Goal: Task Accomplishment & Management: Complete application form

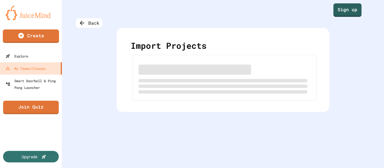
click at [242, 19] on div "Back Import Projects" at bounding box center [223, 84] width 322 height 168
click at [85, 22] on div "Back" at bounding box center [89, 23] width 26 height 10
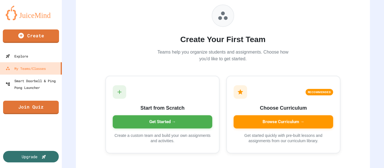
scroll to position [65, 0]
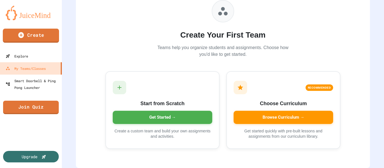
click at [21, 38] on icon at bounding box center [21, 35] width 7 height 7
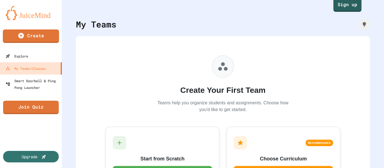
scroll to position [0, 0]
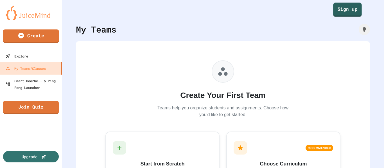
click at [339, 11] on link "Sign up" at bounding box center [347, 10] width 29 height 14
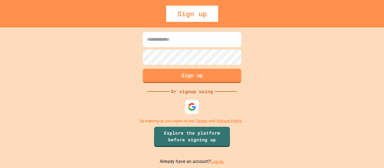
click at [213, 164] on link "Log in." at bounding box center [218, 161] width 14 height 5
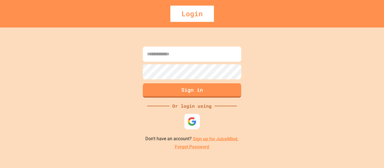
click at [192, 121] on img at bounding box center [192, 121] width 9 height 9
click at [202, 57] on input at bounding box center [192, 54] width 98 height 15
type input "*"
type input "**********"
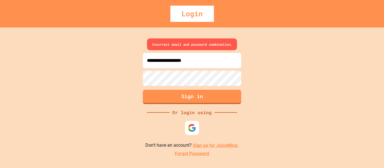
click at [58, 103] on div "**********" at bounding box center [192, 98] width 384 height 141
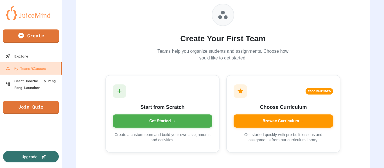
scroll to position [65, 0]
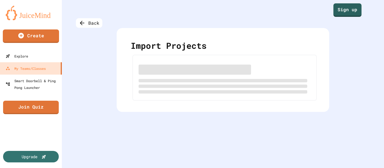
click at [27, 116] on div "Upgrade" at bounding box center [31, 141] width 62 height 54
click at [24, 112] on link "Join Quiz" at bounding box center [31, 107] width 51 height 14
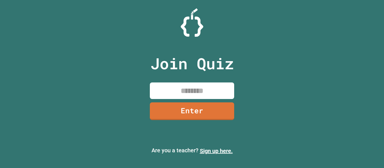
click at [168, 98] on input at bounding box center [192, 91] width 84 height 17
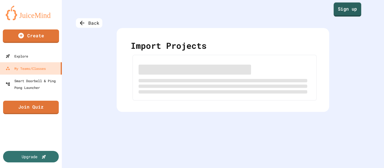
click at [344, 10] on link "Sign up" at bounding box center [348, 10] width 28 height 14
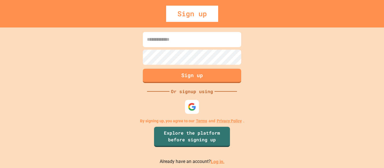
click at [206, 46] on input at bounding box center [192, 39] width 98 height 15
click at [212, 162] on link "Log in." at bounding box center [218, 161] width 14 height 5
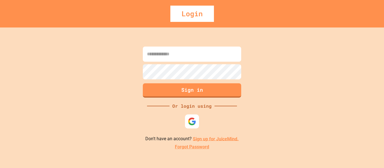
click at [194, 147] on link "Forgot Password" at bounding box center [192, 147] width 34 height 7
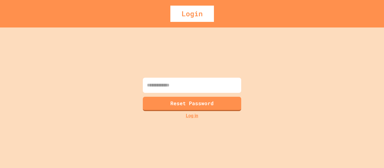
click at [177, 85] on input at bounding box center [192, 85] width 98 height 15
type input "**********"
click at [213, 102] on button "Reset Password" at bounding box center [192, 103] width 100 height 15
click at [197, 11] on div "Login" at bounding box center [192, 14] width 44 height 16
click at [201, 15] on div "Login" at bounding box center [192, 14] width 44 height 16
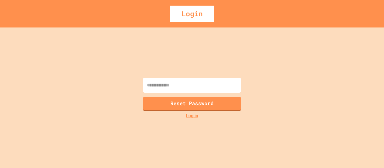
click at [196, 119] on link "Log in" at bounding box center [192, 116] width 12 height 7
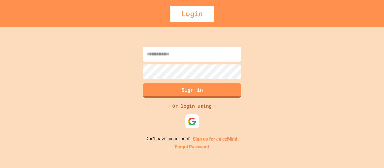
click at [179, 52] on input at bounding box center [192, 54] width 98 height 15
type input "**********"
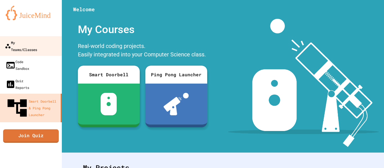
click at [28, 42] on div "My Teams/Classes" at bounding box center [21, 46] width 32 height 14
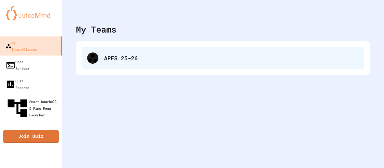
click at [117, 64] on div "APES 25-26" at bounding box center [223, 58] width 283 height 22
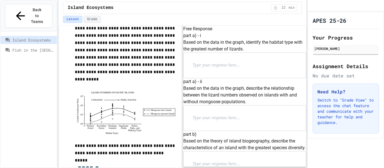
scroll to position [152, 0]
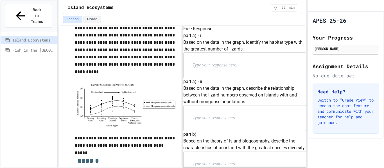
click at [213, 69] on p at bounding box center [229, 65] width 73 height 7
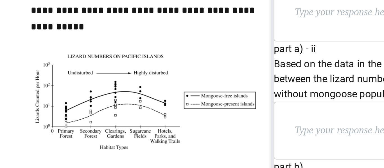
click at [164, 97] on img at bounding box center [126, 105] width 102 height 45
click at [171, 98] on img at bounding box center [126, 105] width 102 height 45
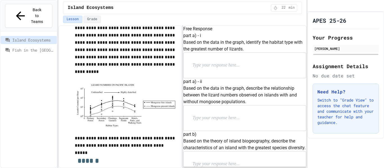
click at [222, 69] on p at bounding box center [229, 65] width 73 height 7
click at [233, 115] on p at bounding box center [229, 118] width 73 height 7
click at [215, 115] on p at bounding box center [229, 118] width 73 height 7
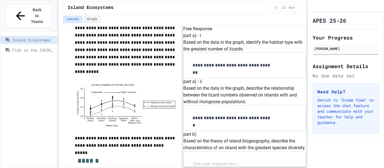
click at [271, 115] on p "**********" at bounding box center [234, 118] width 82 height 7
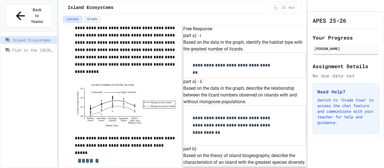
scroll to position [150, 0]
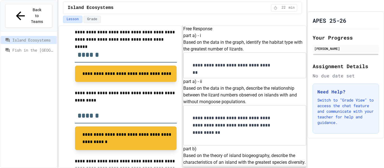
scroll to position [160, 0]
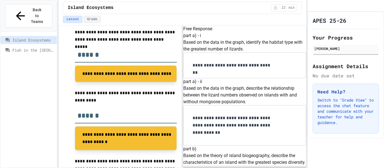
drag, startPoint x: 302, startPoint y: 84, endPoint x: 303, endPoint y: 87, distance: 2.9
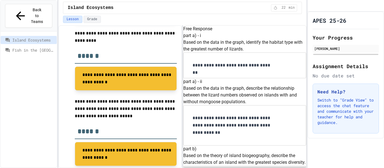
scroll to position [284, 0]
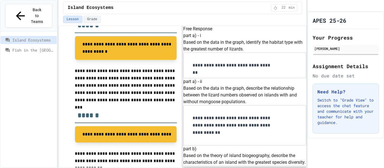
scroll to position [412, 0]
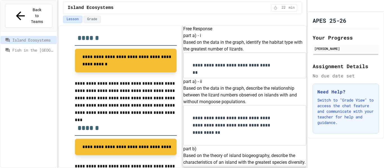
drag, startPoint x: 256, startPoint y: 82, endPoint x: 190, endPoint y: 77, distance: 66.0
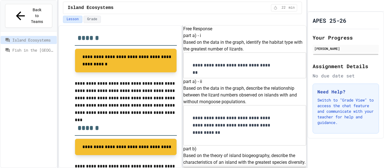
copy p "Identify a provisioning ecosystem service provided by primary forests."
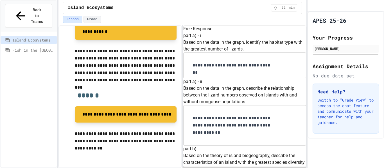
drag, startPoint x: 256, startPoint y: 112, endPoint x: 190, endPoint y: 107, distance: 65.7
copy p "Describe an advantage of crop rotation using legumes on soil fertility."
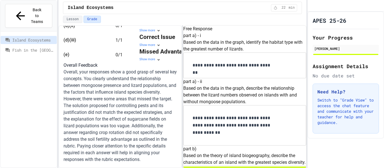
scroll to position [411, 0]
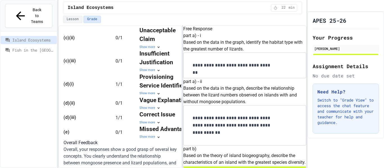
scroll to position [219, 0]
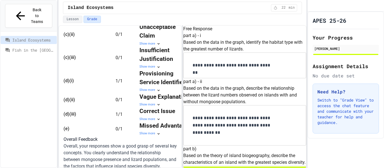
click at [161, 46] on div "Show more" at bounding box center [164, 44] width 51 height 5
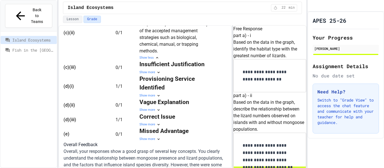
scroll to position [942, 0]
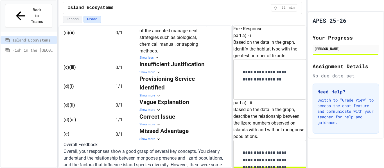
click at [234, 92] on div "Ask for Help Score Incorrect 6 / 10 60 % • AP 3 Submitted Aug 28, 2025, 10:47 A…" at bounding box center [182, 96] width 248 height 143
click at [159, 60] on icon at bounding box center [157, 58] width 4 height 4
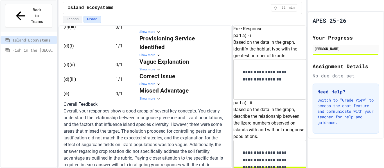
click at [162, 20] on div "Show more" at bounding box center [174, 17] width 71 height 5
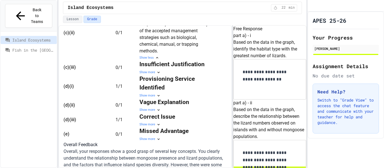
click at [174, 75] on div "Show more" at bounding box center [174, 72] width 71 height 5
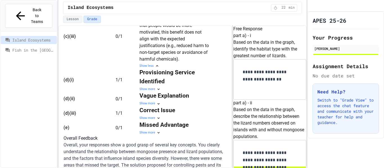
scroll to position [278, 0]
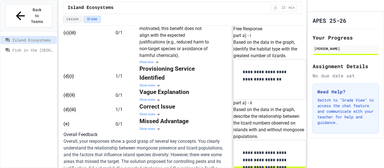
click at [163, 96] on strong "Vague Explanation" at bounding box center [164, 92] width 50 height 7
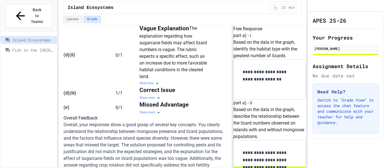
scroll to position [372, 0]
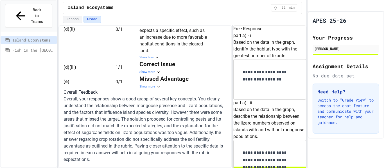
click at [169, 89] on div "Show more" at bounding box center [174, 87] width 71 height 5
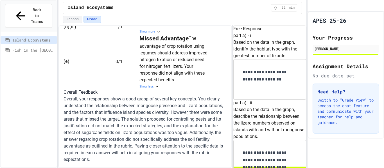
scroll to position [456, 0]
click at [159, 89] on div "Show less" at bounding box center [174, 87] width 71 height 5
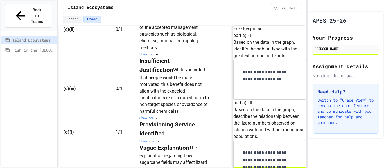
scroll to position [224, 0]
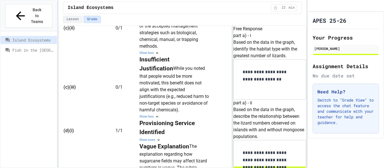
click at [222, 119] on td "Contest this grade" at bounding box center [218, 87] width 17 height 64
